Goal: Obtain resource: Download file/media

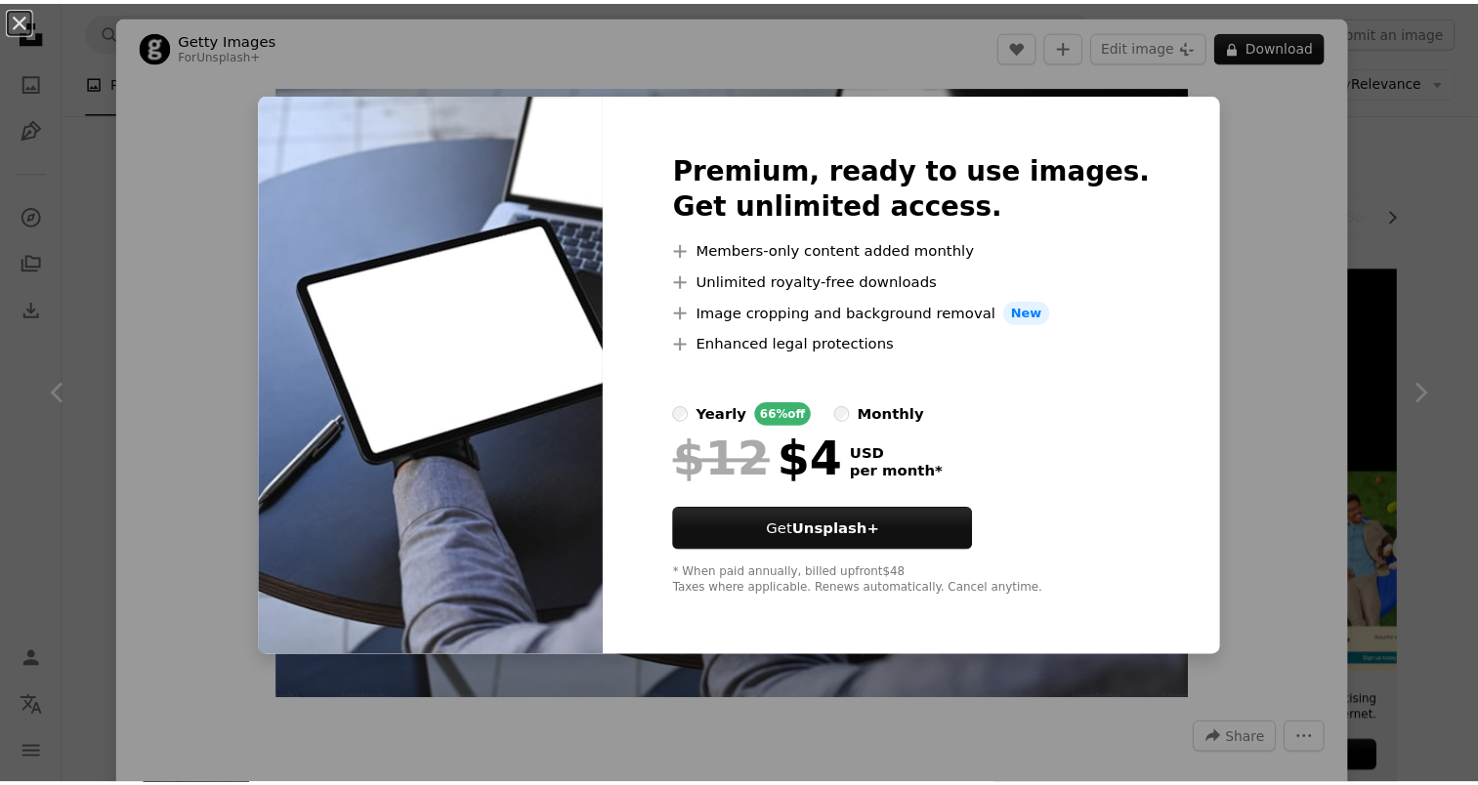
scroll to position [3605, 0]
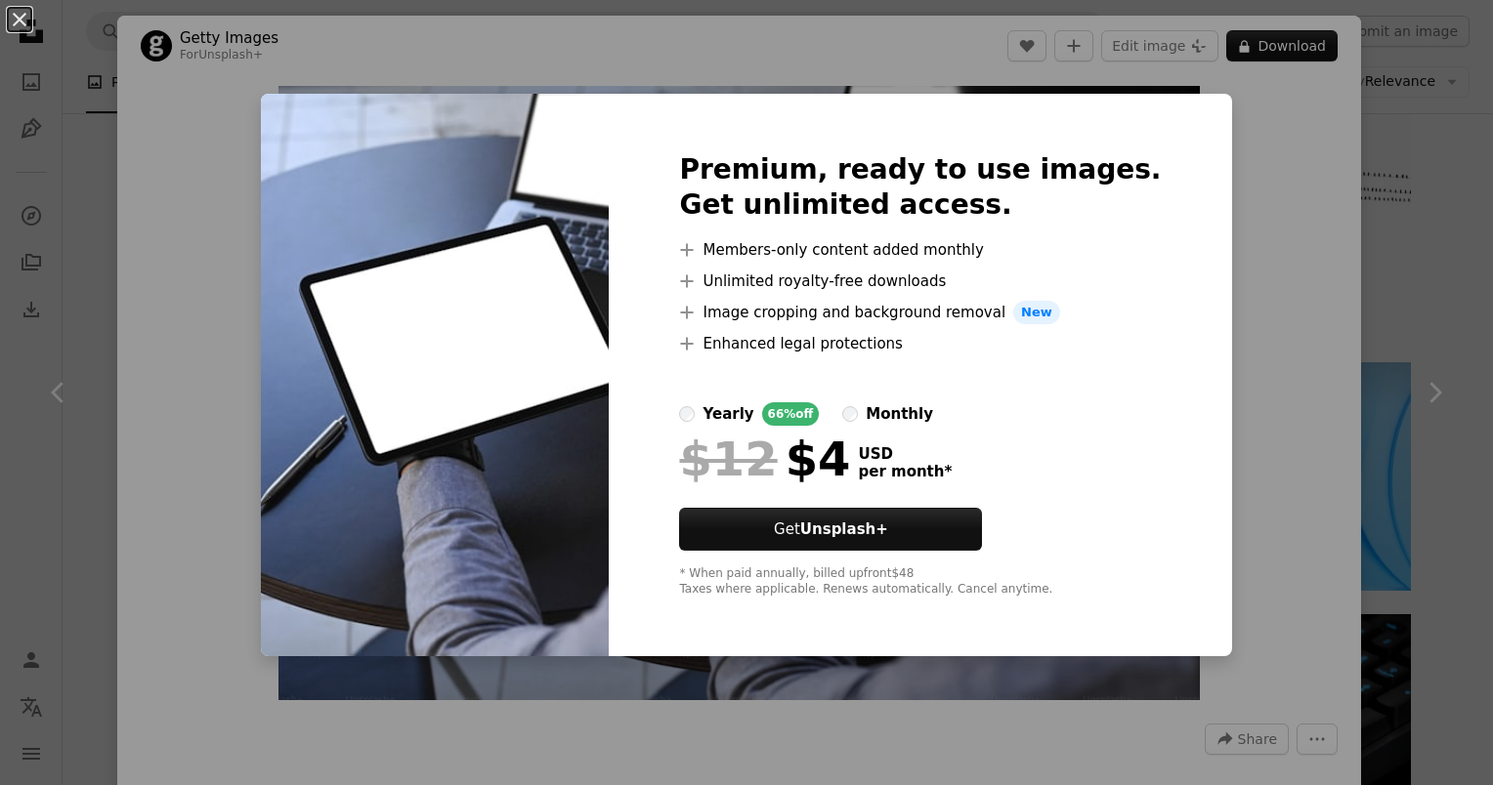
click at [207, 171] on div "An X shape Premium, ready to use images. Get unlimited access. A plus sign Memb…" at bounding box center [746, 392] width 1493 height 785
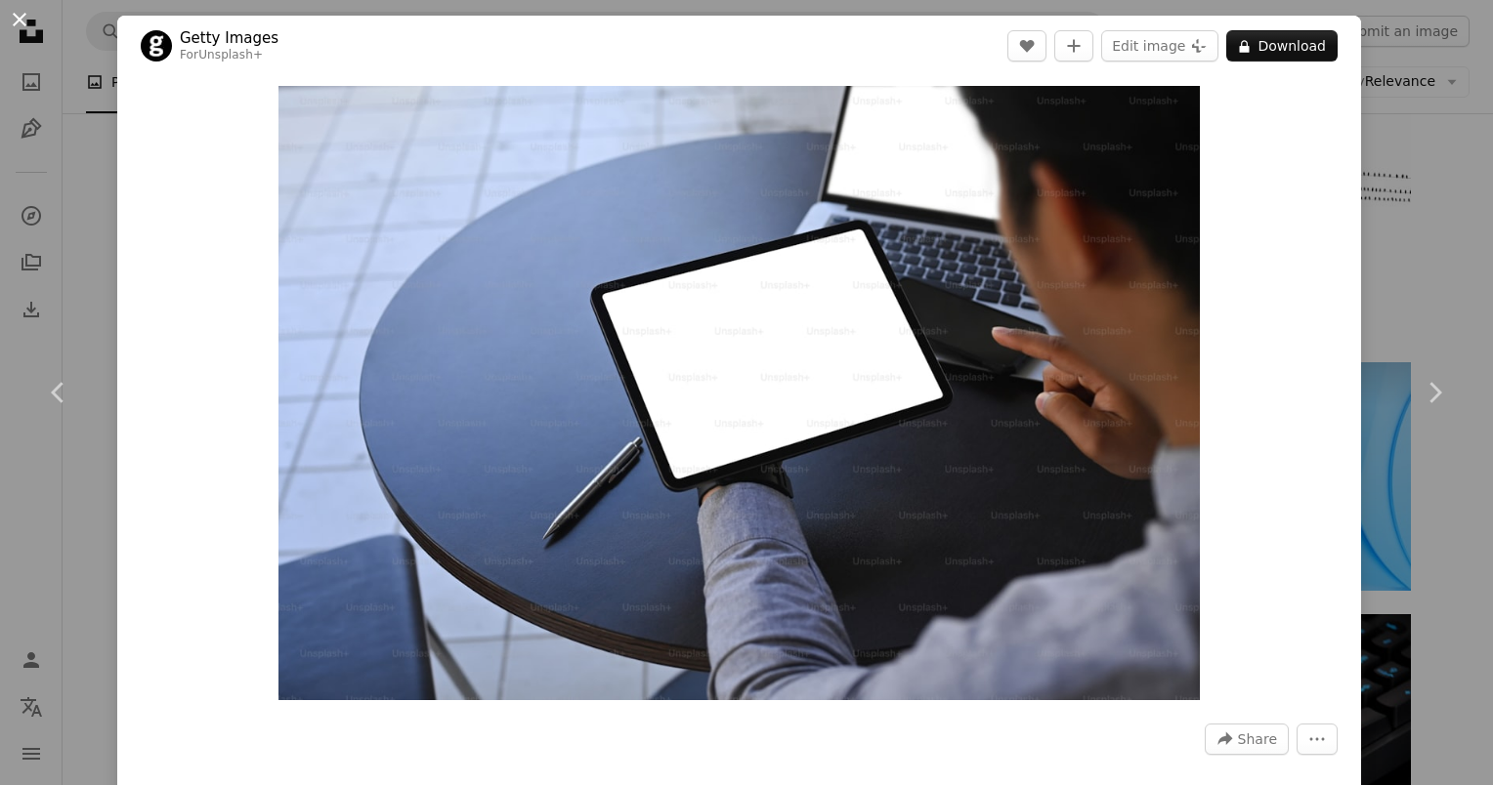
click at [25, 22] on button "An X shape" at bounding box center [19, 19] width 23 height 23
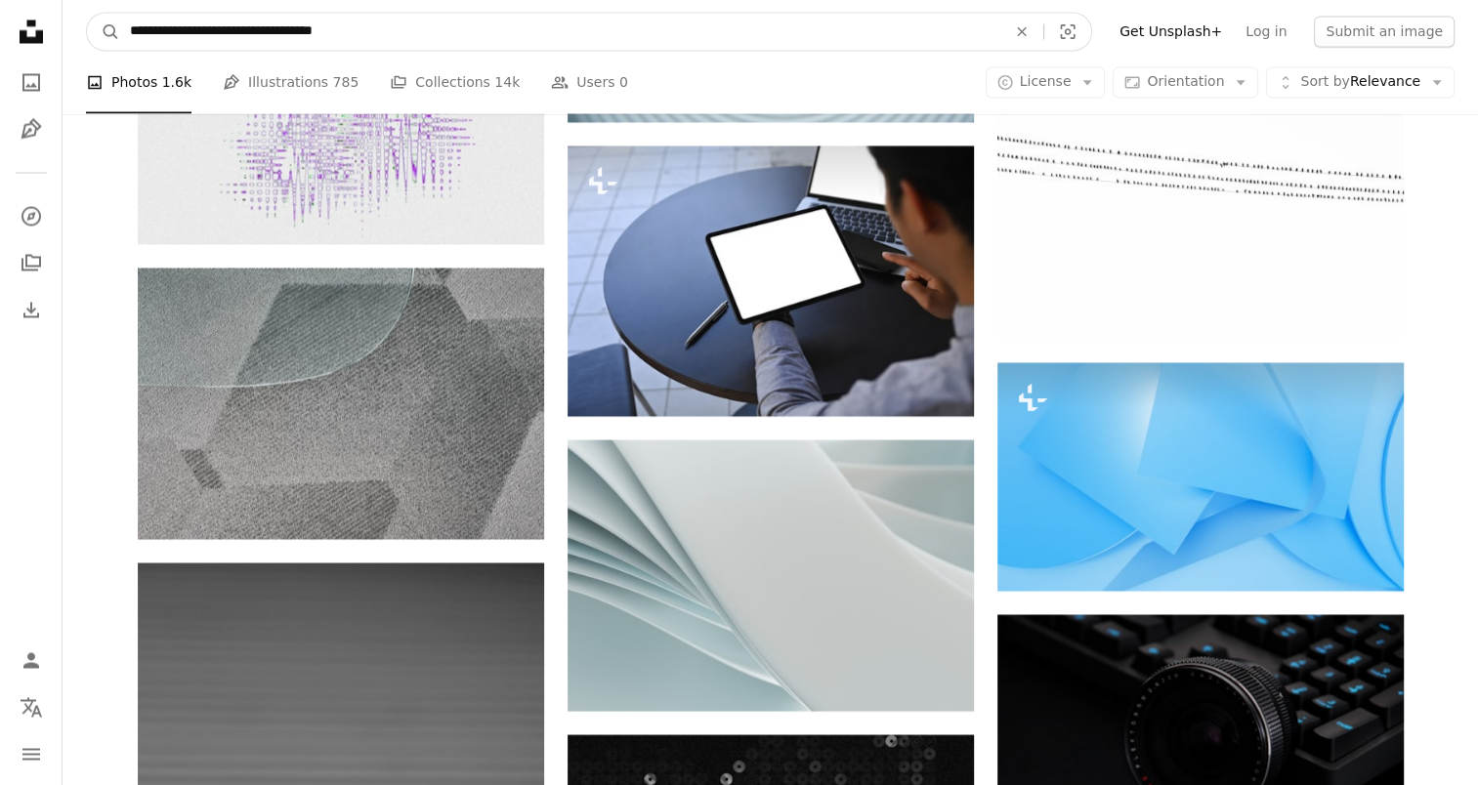
click at [129, 32] on input "**********" at bounding box center [560, 31] width 880 height 37
type input "**********"
click button "A magnifying glass" at bounding box center [103, 31] width 33 height 37
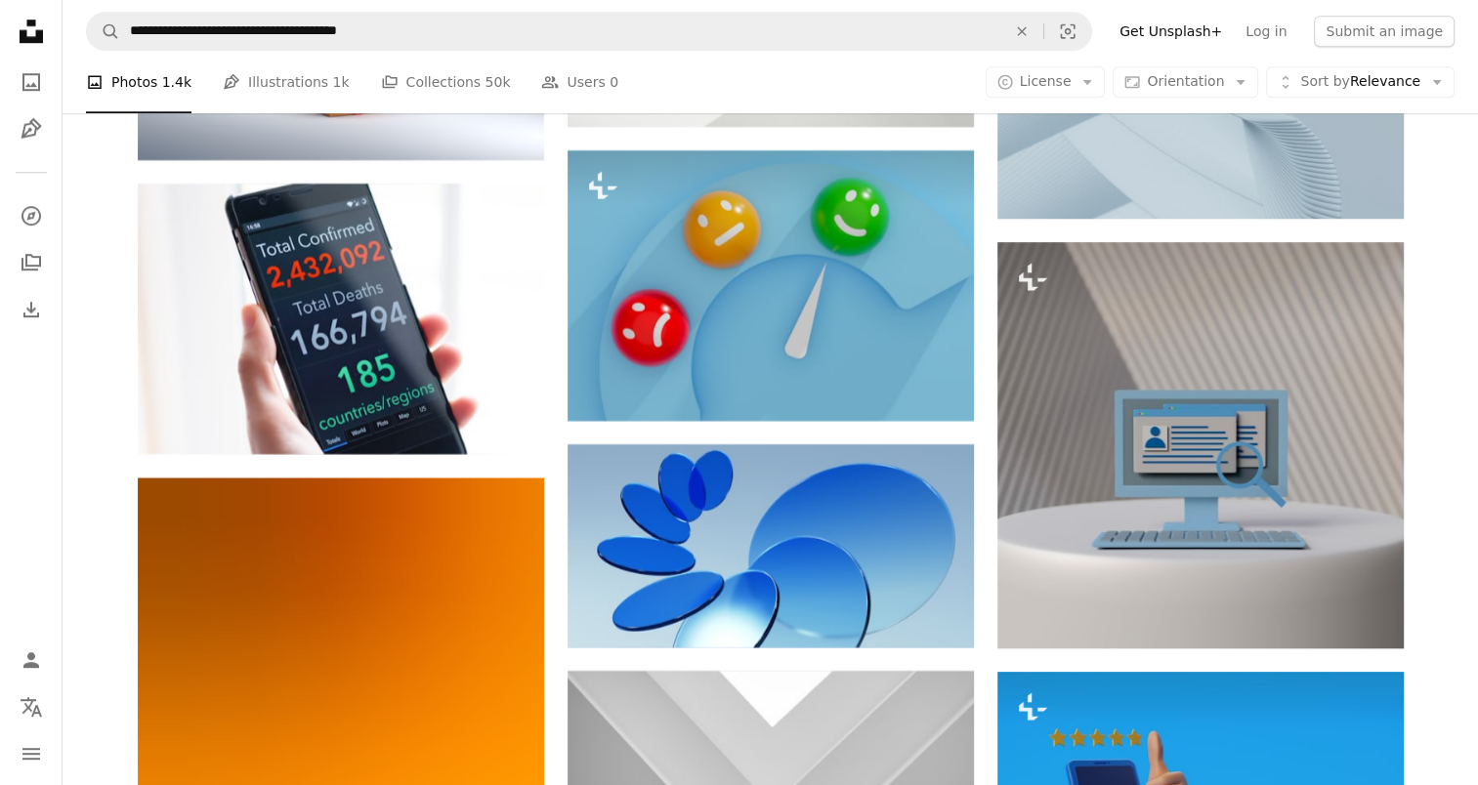
scroll to position [8894, 0]
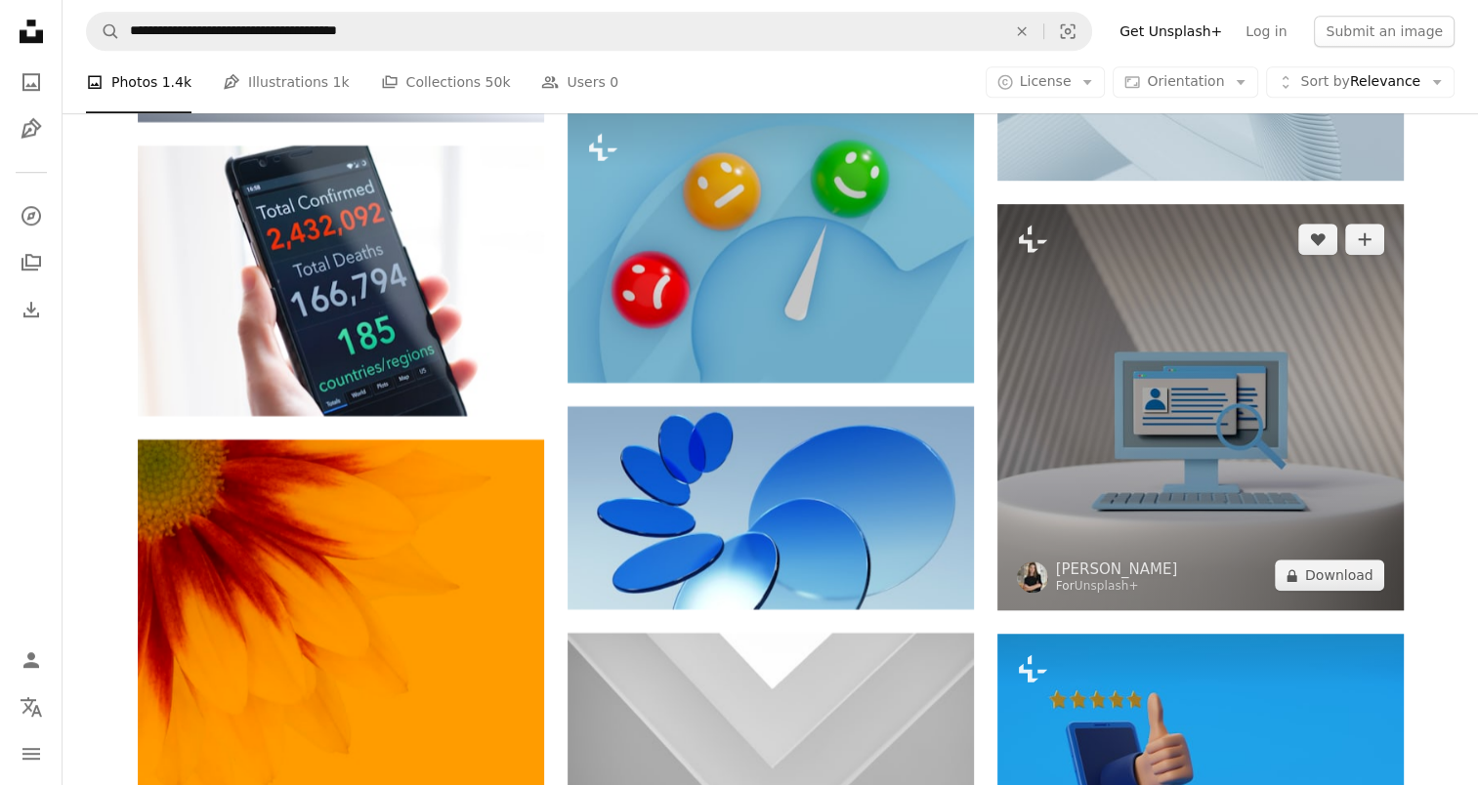
click at [1165, 374] on img at bounding box center [1200, 407] width 406 height 406
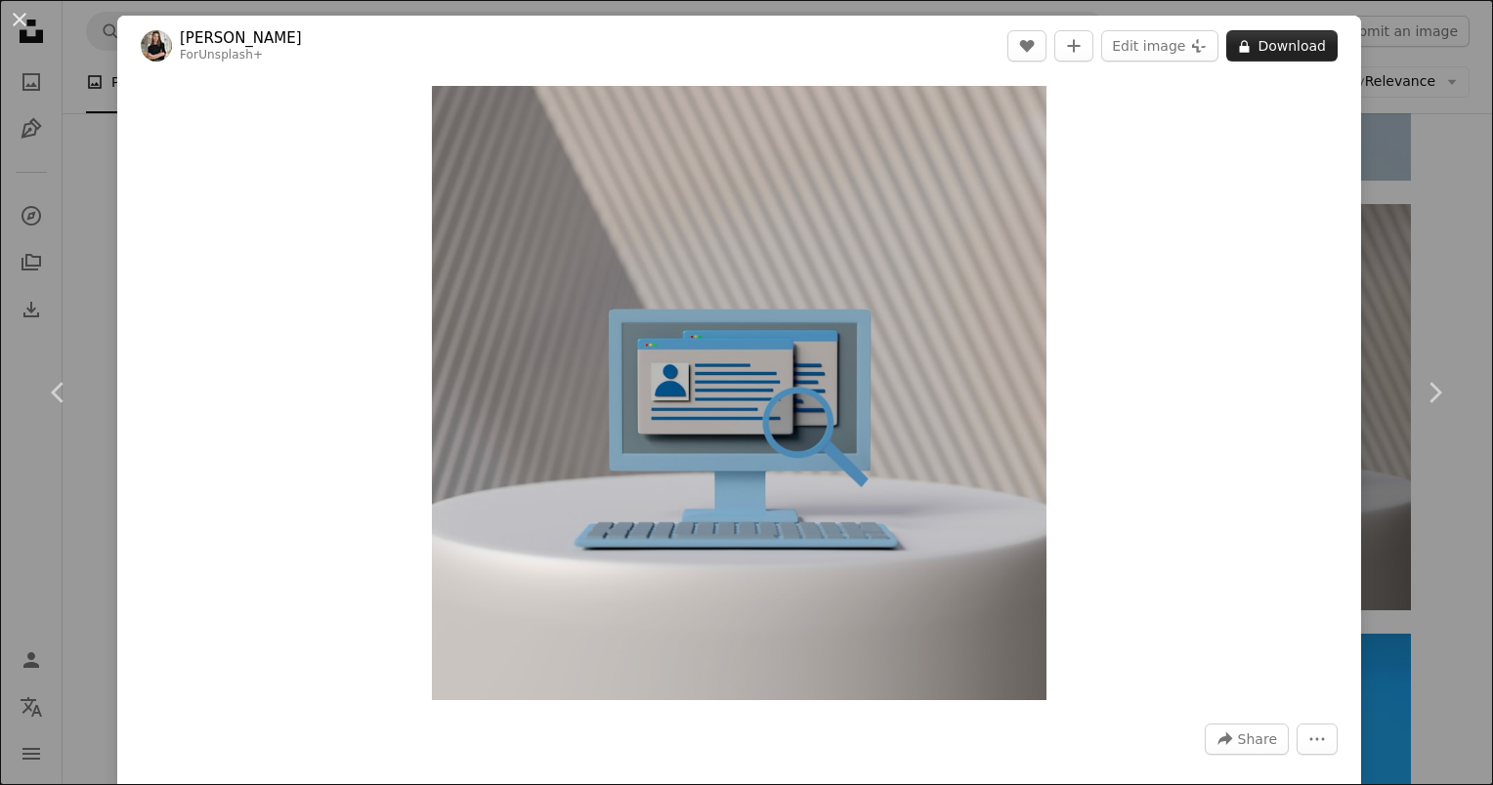
click at [1266, 43] on button "A lock Download" at bounding box center [1281, 45] width 111 height 31
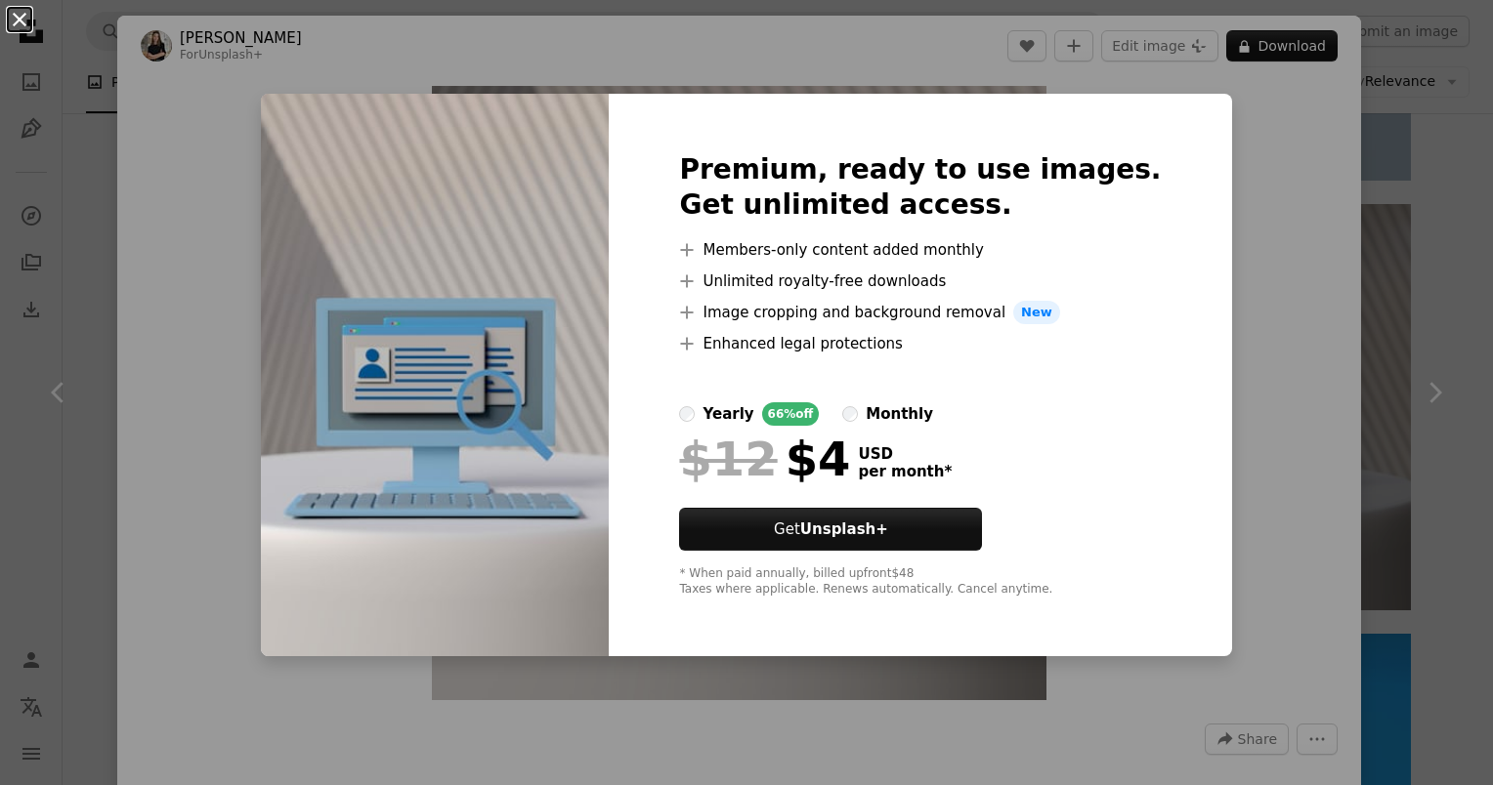
click at [23, 26] on button "An X shape" at bounding box center [19, 19] width 23 height 23
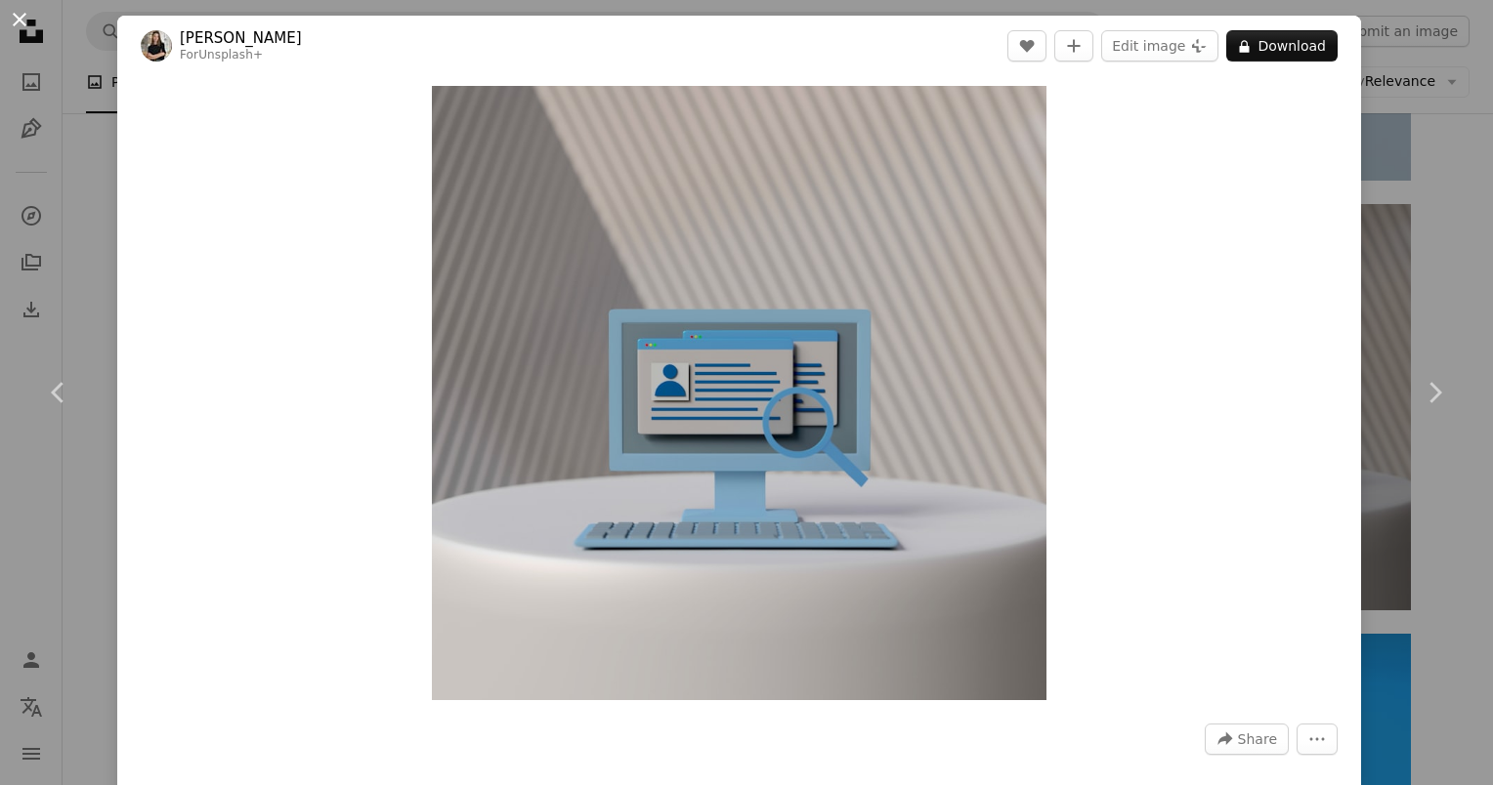
click at [20, 24] on button "An X shape" at bounding box center [19, 19] width 23 height 23
